Goal: Check status: Check status

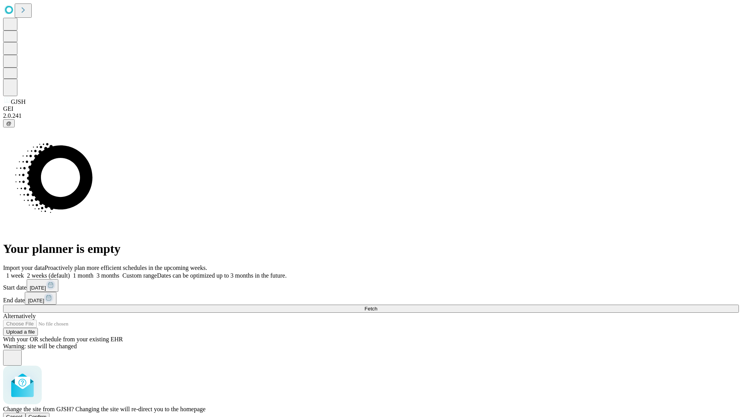
click at [47, 414] on span "Confirm" at bounding box center [38, 417] width 18 height 6
click at [24, 273] on label "1 week" at bounding box center [13, 276] width 21 height 7
click at [377, 306] on span "Fetch" at bounding box center [371, 309] width 13 height 6
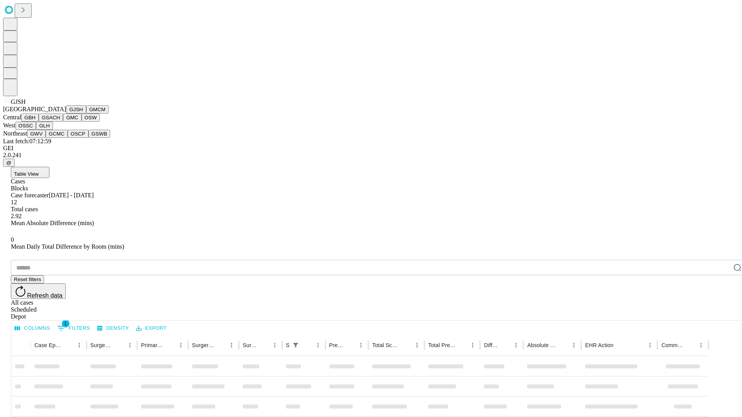
click at [86, 114] on button "GMCM" at bounding box center [97, 110] width 22 height 8
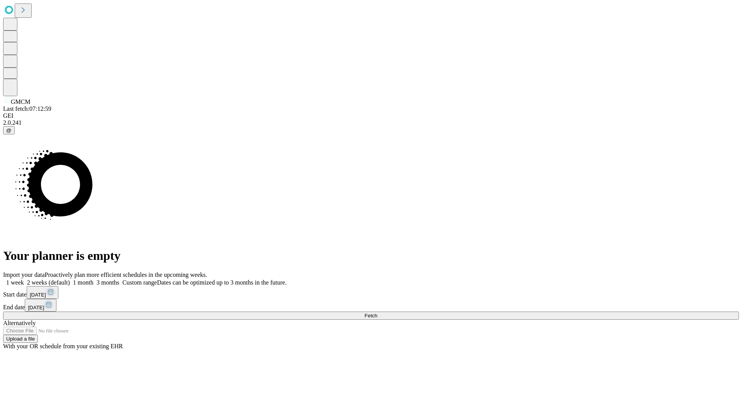
click at [24, 279] on label "1 week" at bounding box center [13, 282] width 21 height 7
click at [377, 313] on span "Fetch" at bounding box center [371, 316] width 13 height 6
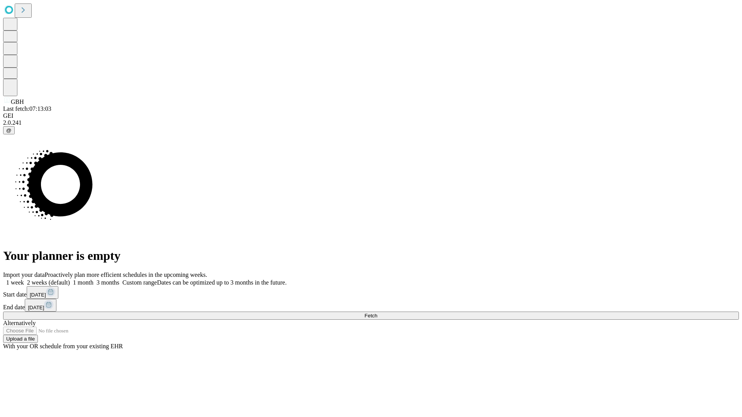
click at [24, 279] on label "1 week" at bounding box center [13, 282] width 21 height 7
click at [377, 313] on span "Fetch" at bounding box center [371, 316] width 13 height 6
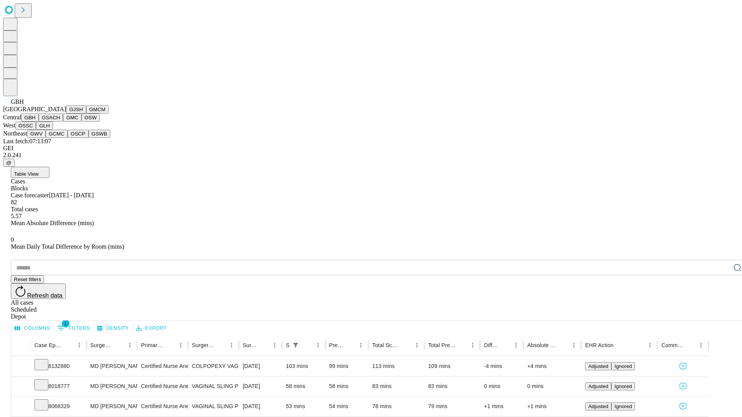
click at [60, 122] on button "GSACH" at bounding box center [51, 118] width 24 height 8
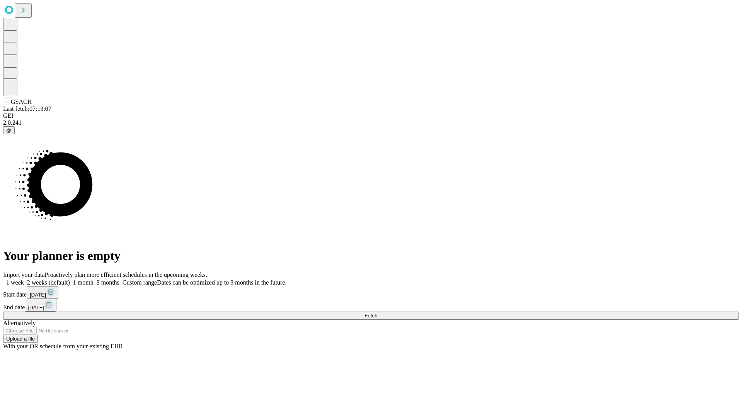
click at [24, 279] on label "1 week" at bounding box center [13, 282] width 21 height 7
click at [377, 313] on span "Fetch" at bounding box center [371, 316] width 13 height 6
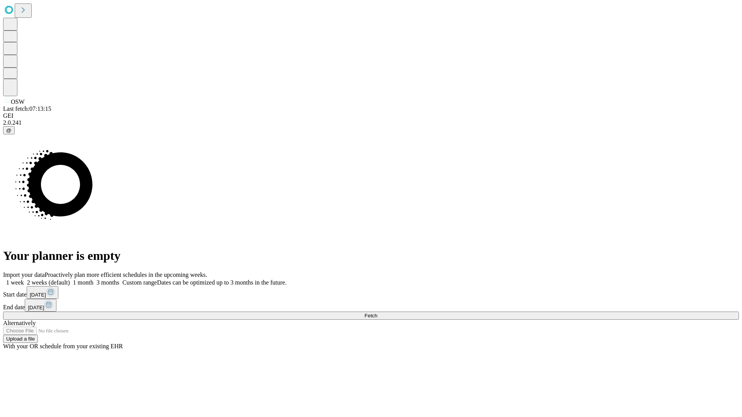
click at [24, 279] on label "1 week" at bounding box center [13, 282] width 21 height 7
click at [377, 313] on span "Fetch" at bounding box center [371, 316] width 13 height 6
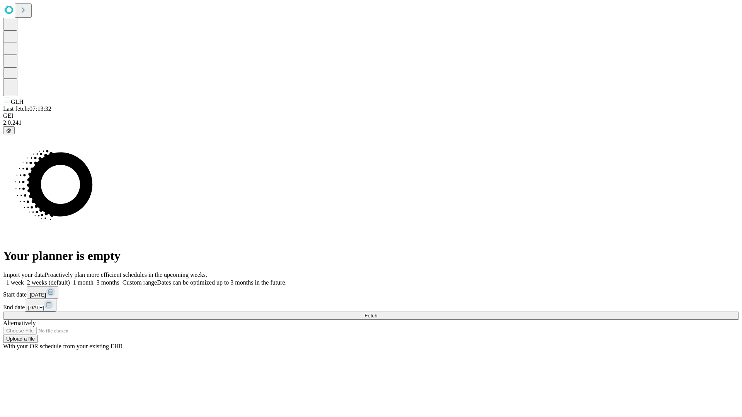
click at [24, 279] on label "1 week" at bounding box center [13, 282] width 21 height 7
click at [377, 313] on span "Fetch" at bounding box center [371, 316] width 13 height 6
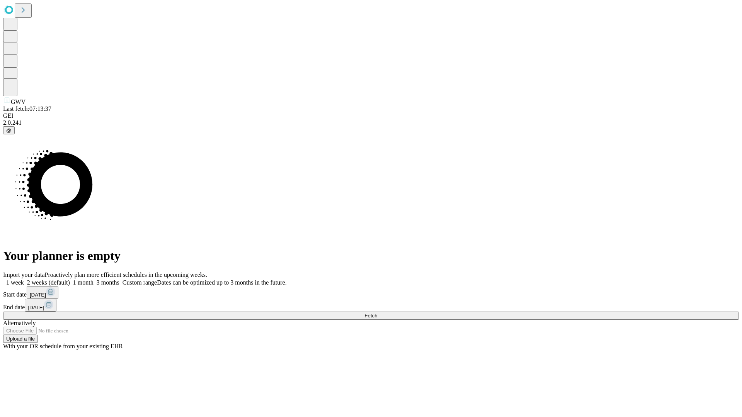
click at [24, 279] on label "1 week" at bounding box center [13, 282] width 21 height 7
click at [377, 313] on span "Fetch" at bounding box center [371, 316] width 13 height 6
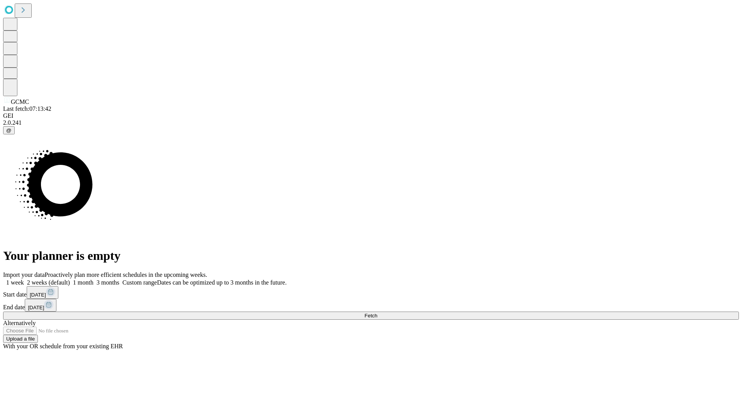
click at [24, 279] on label "1 week" at bounding box center [13, 282] width 21 height 7
click at [377, 313] on span "Fetch" at bounding box center [371, 316] width 13 height 6
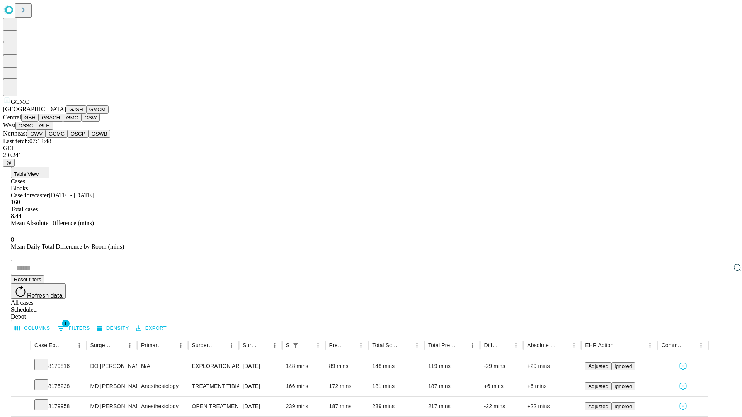
click at [68, 138] on button "OSCP" at bounding box center [78, 134] width 21 height 8
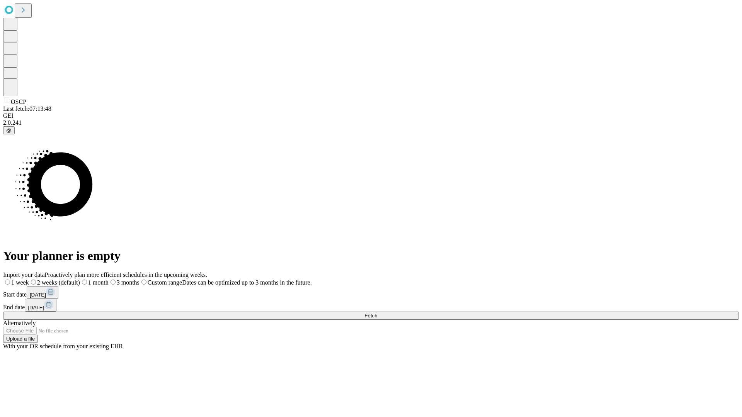
click at [29, 279] on label "1 week" at bounding box center [16, 282] width 26 height 7
click at [377, 313] on span "Fetch" at bounding box center [371, 316] width 13 height 6
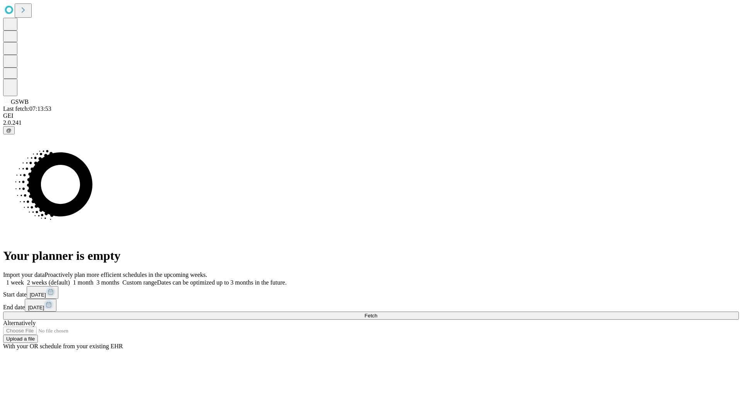
click at [24, 279] on label "1 week" at bounding box center [13, 282] width 21 height 7
click at [377, 313] on span "Fetch" at bounding box center [371, 316] width 13 height 6
